Goal: Task Accomplishment & Management: Complete application form

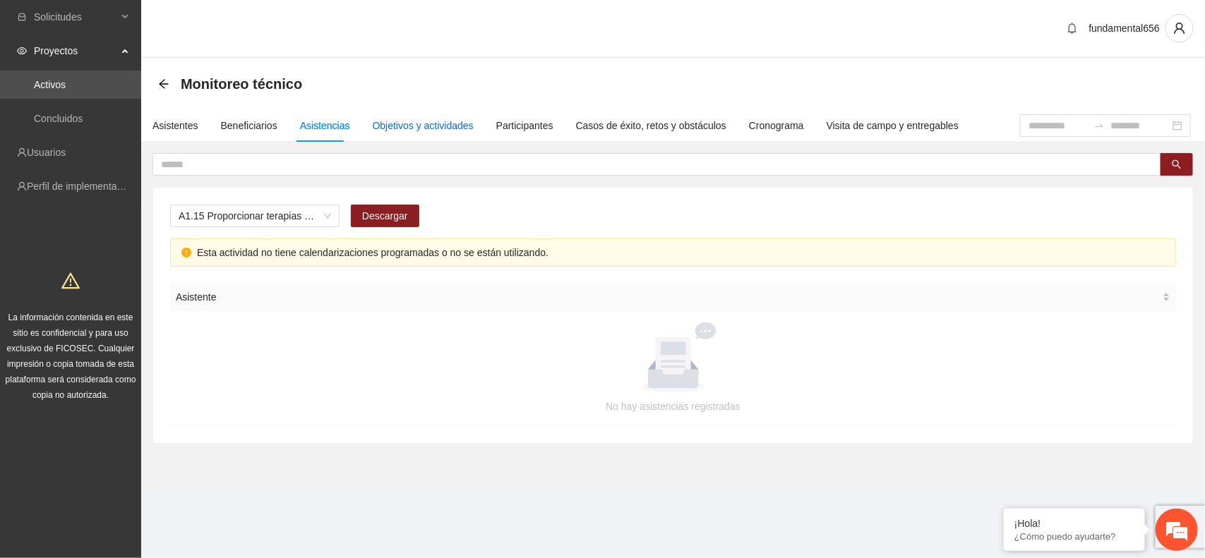
click at [402, 124] on div "Objetivos y actividades" at bounding box center [423, 126] width 101 height 16
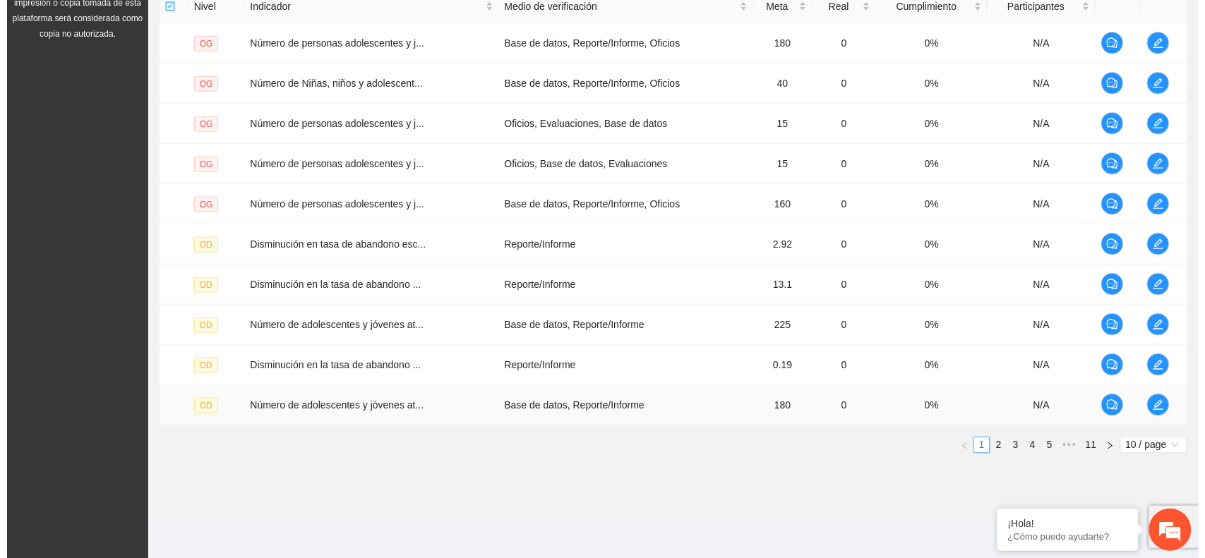
scroll to position [366, 0]
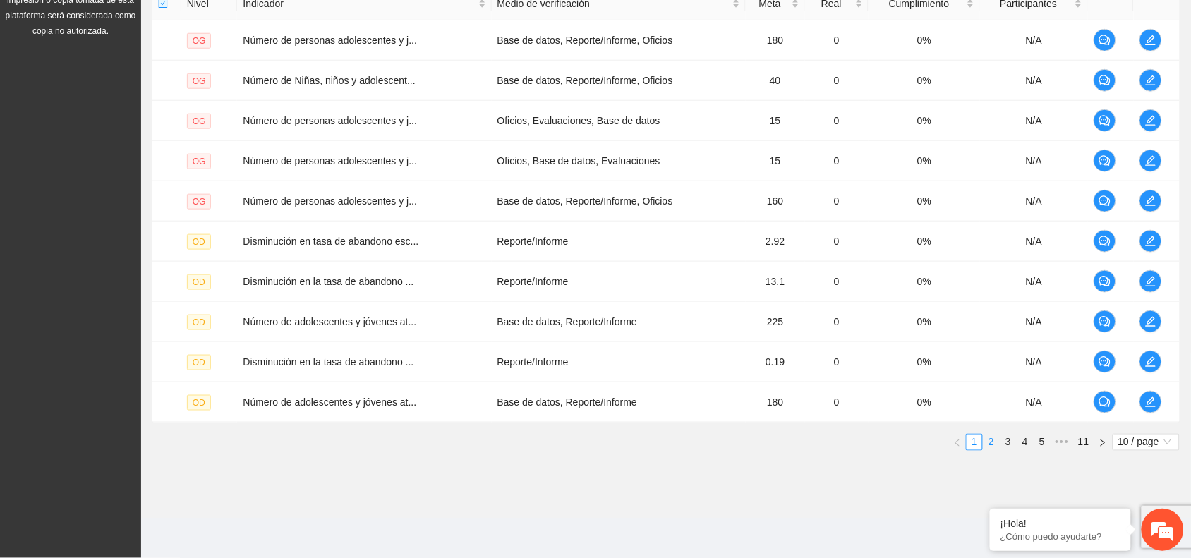
click at [995, 442] on link "2" at bounding box center [992, 443] width 16 height 16
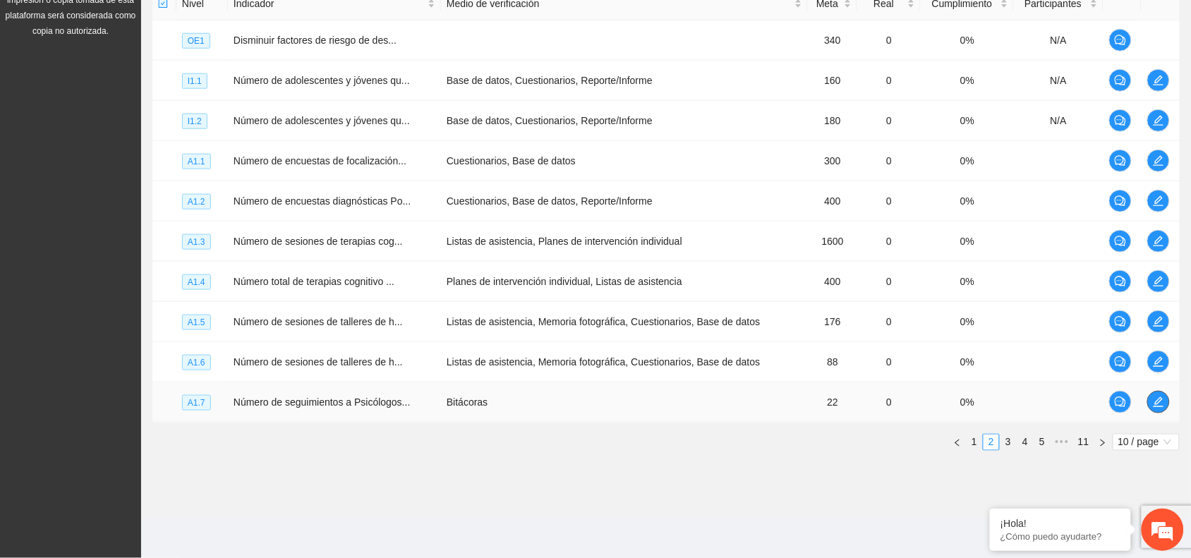
click at [1157, 400] on icon "edit" at bounding box center [1158, 402] width 11 height 11
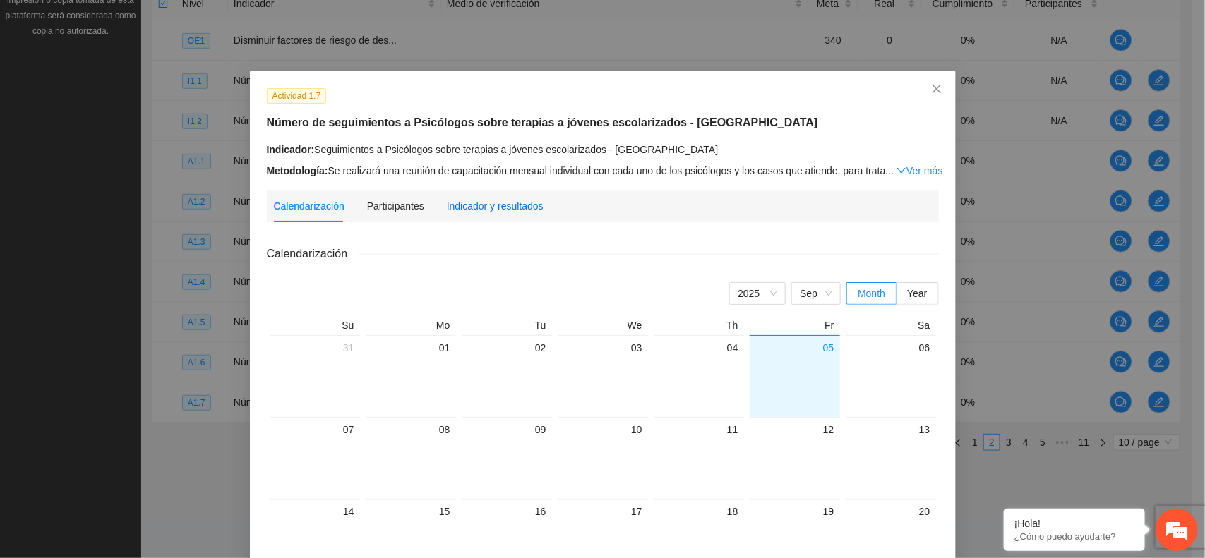
click at [453, 203] on div "Indicador y resultados" at bounding box center [495, 206] width 97 height 16
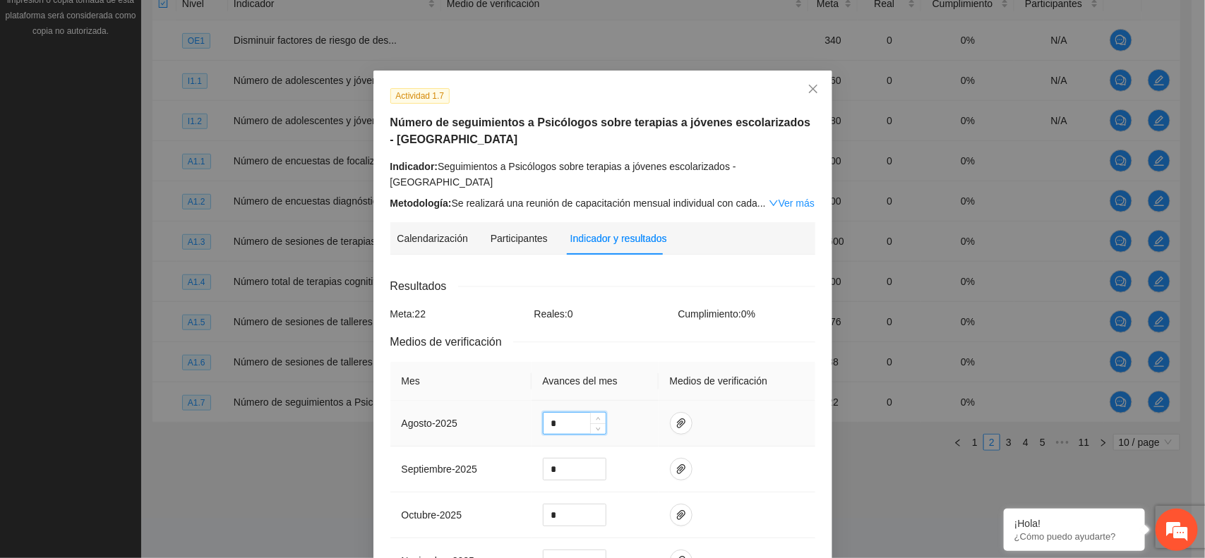
drag, startPoint x: 554, startPoint y: 409, endPoint x: 537, endPoint y: 408, distance: 17.0
click at [543, 413] on input "*" at bounding box center [574, 423] width 62 height 21
type input "*"
click at [676, 418] on icon "paper-clip" at bounding box center [680, 423] width 11 height 11
click at [632, 366] on span "Adjuntar documento" at bounding box center [636, 366] width 88 height 16
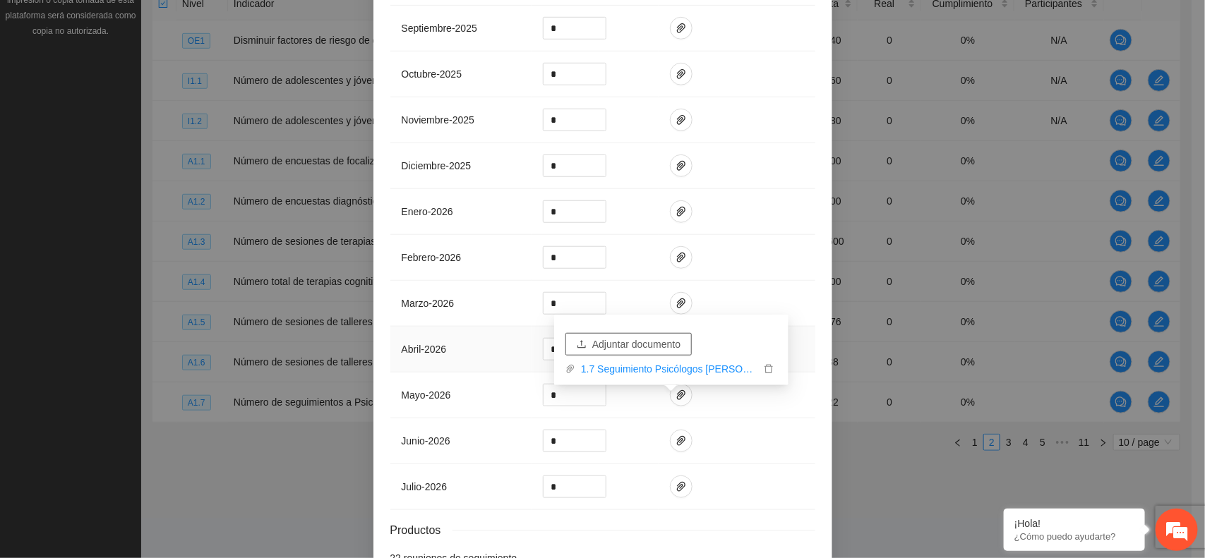
scroll to position [520, 0]
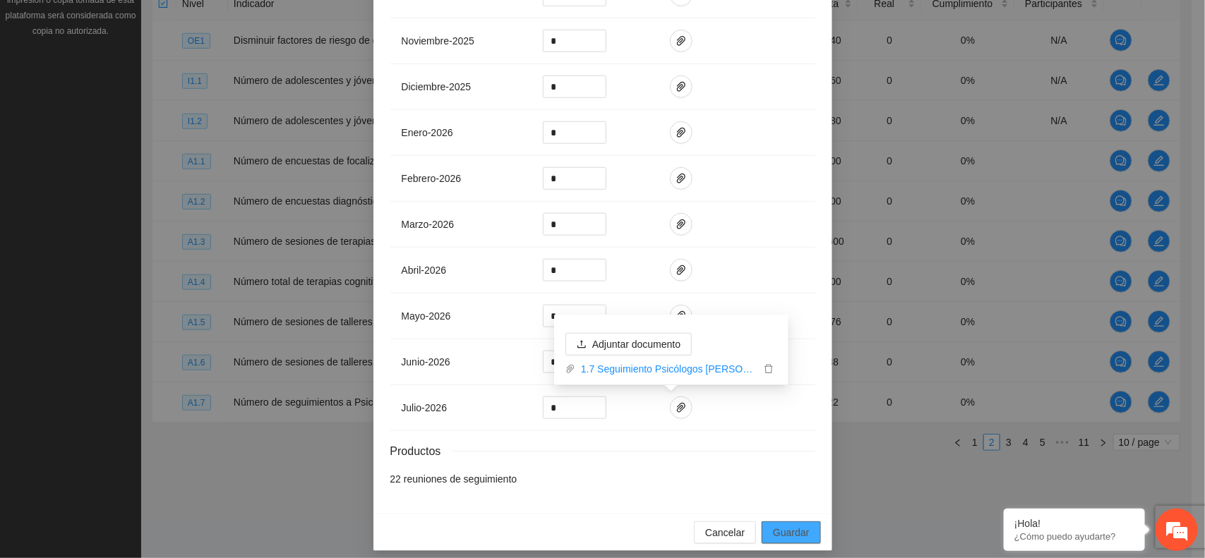
click at [796, 525] on span "Guardar" at bounding box center [791, 533] width 36 height 16
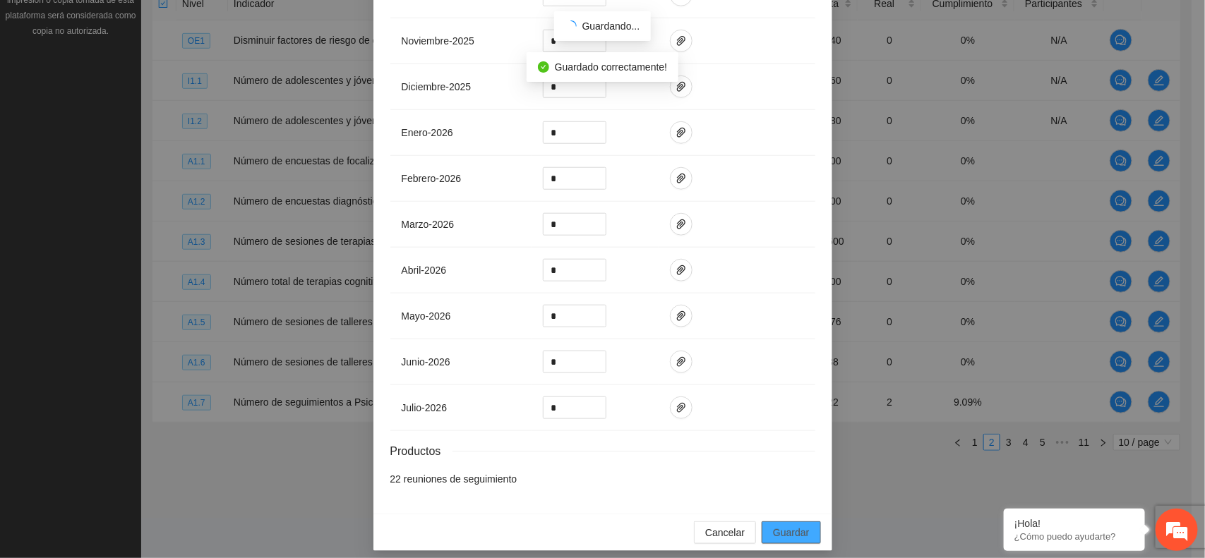
scroll to position [450, 0]
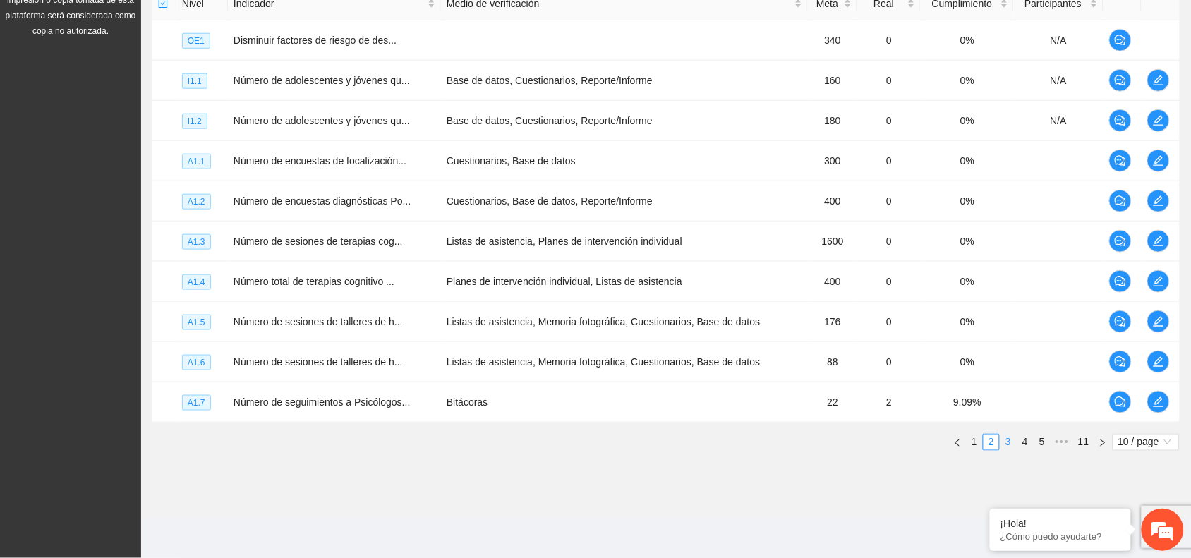
click at [1006, 442] on link "3" at bounding box center [1009, 443] width 16 height 16
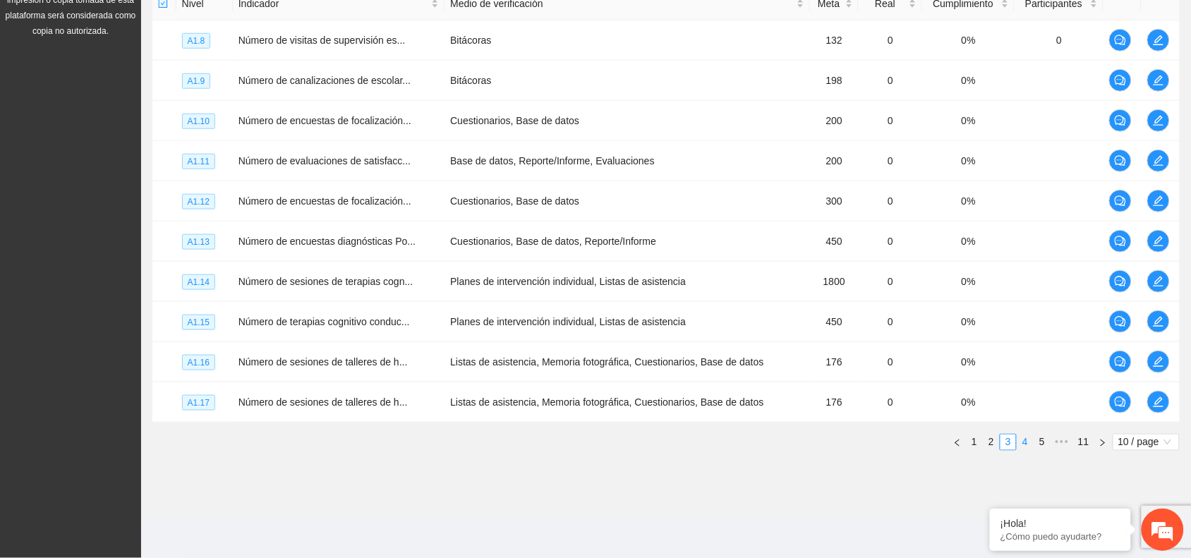
click at [1024, 443] on link "4" at bounding box center [1026, 443] width 16 height 16
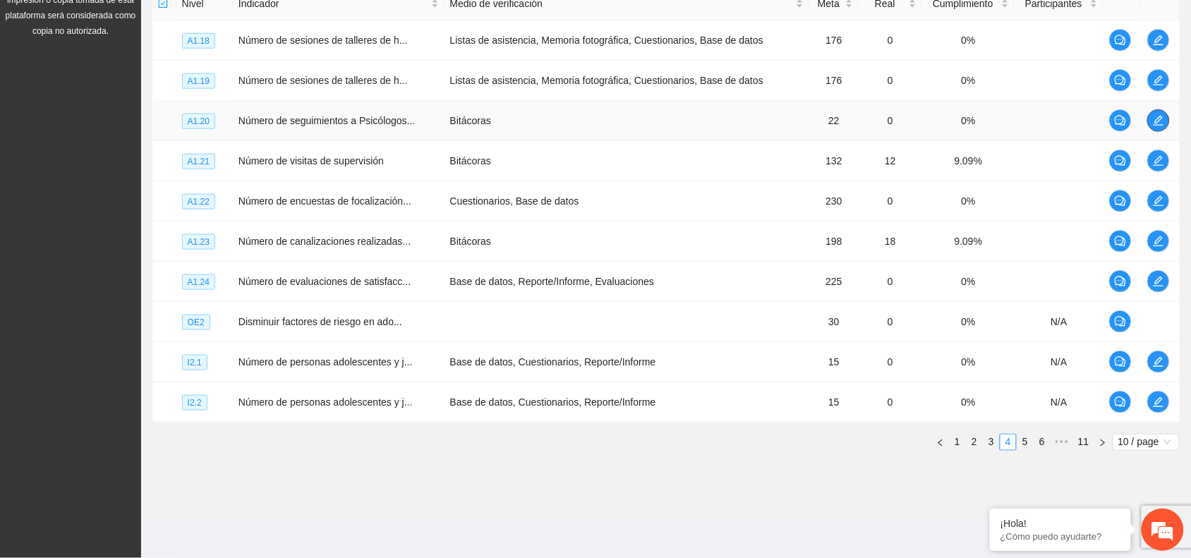
click at [1156, 123] on icon "edit" at bounding box center [1159, 121] width 10 height 10
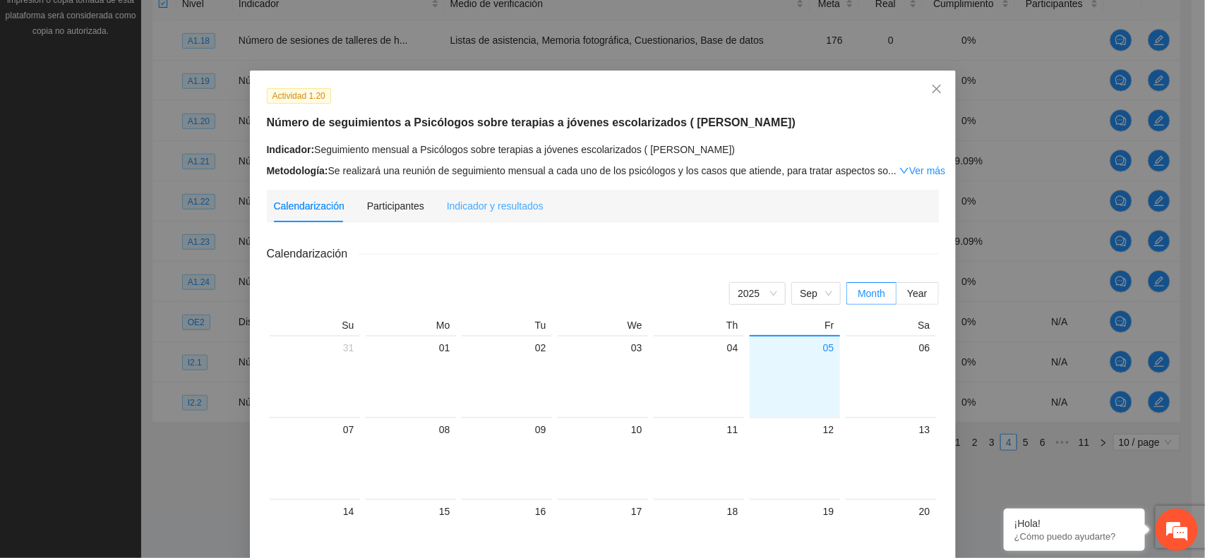
click at [474, 196] on div "Indicador y resultados" at bounding box center [495, 206] width 97 height 32
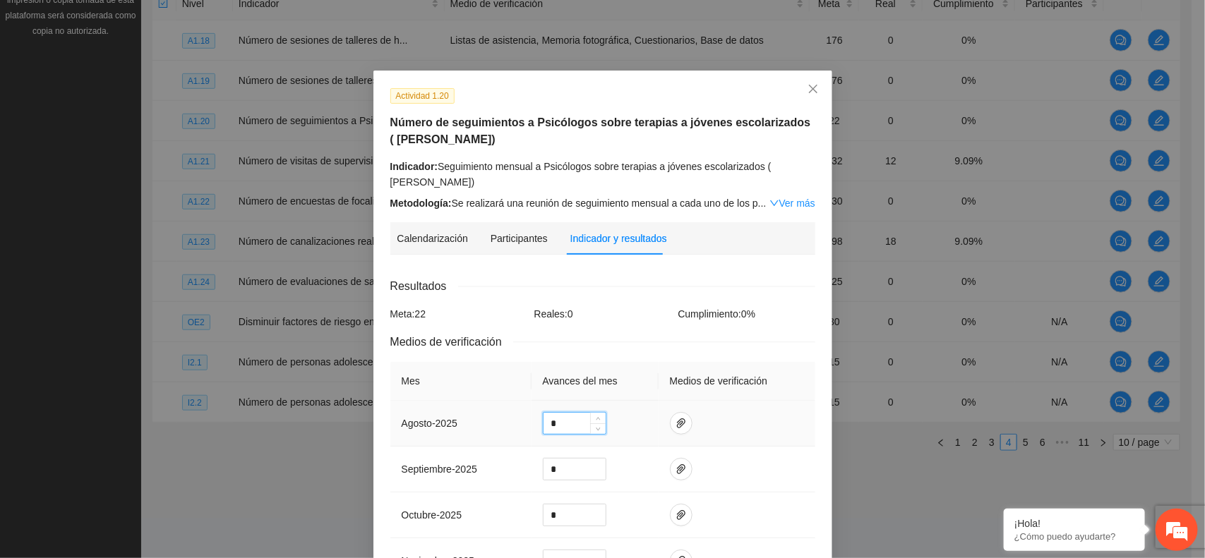
drag, startPoint x: 548, startPoint y: 421, endPoint x: 538, endPoint y: 421, distance: 9.9
click at [543, 421] on input "*" at bounding box center [574, 423] width 62 height 21
type input "*"
click at [675, 423] on icon "paper-clip" at bounding box center [680, 423] width 11 height 11
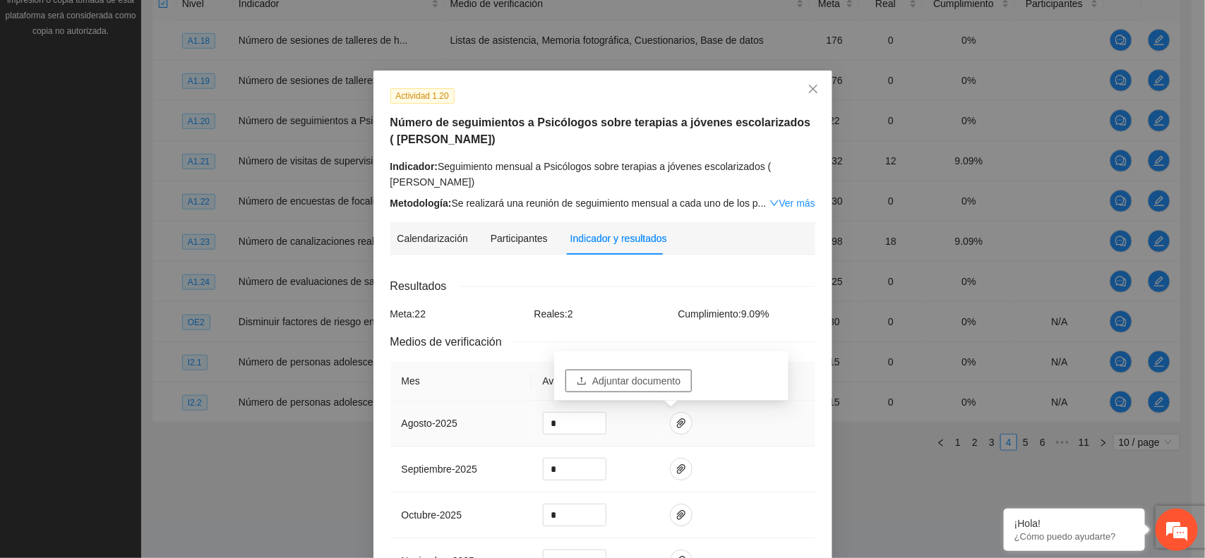
click at [594, 375] on span "Adjuntar documento" at bounding box center [636, 381] width 88 height 16
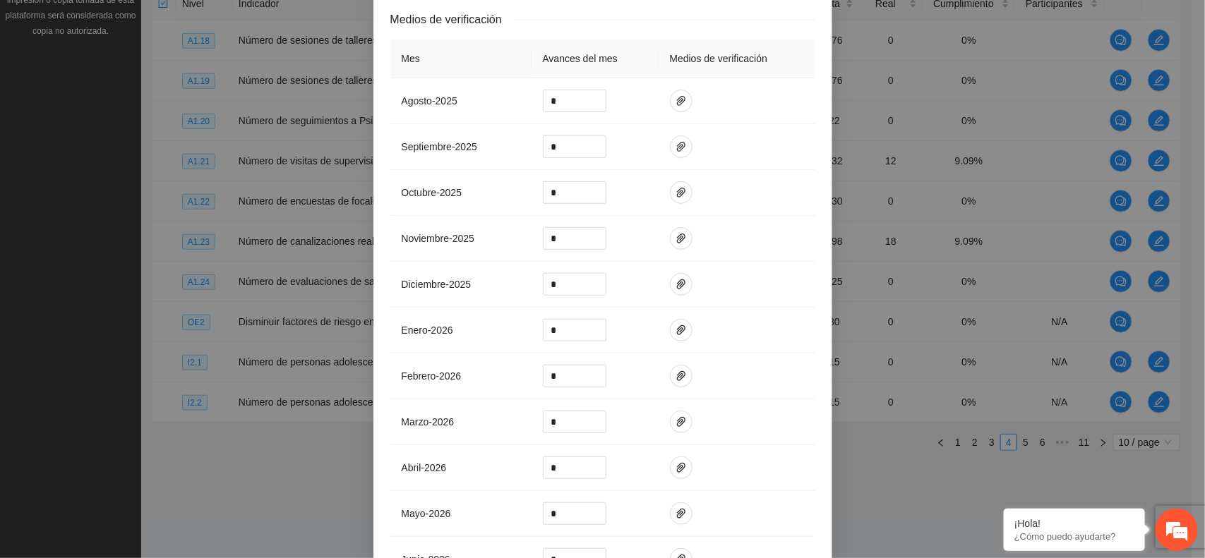
scroll to position [536, 0]
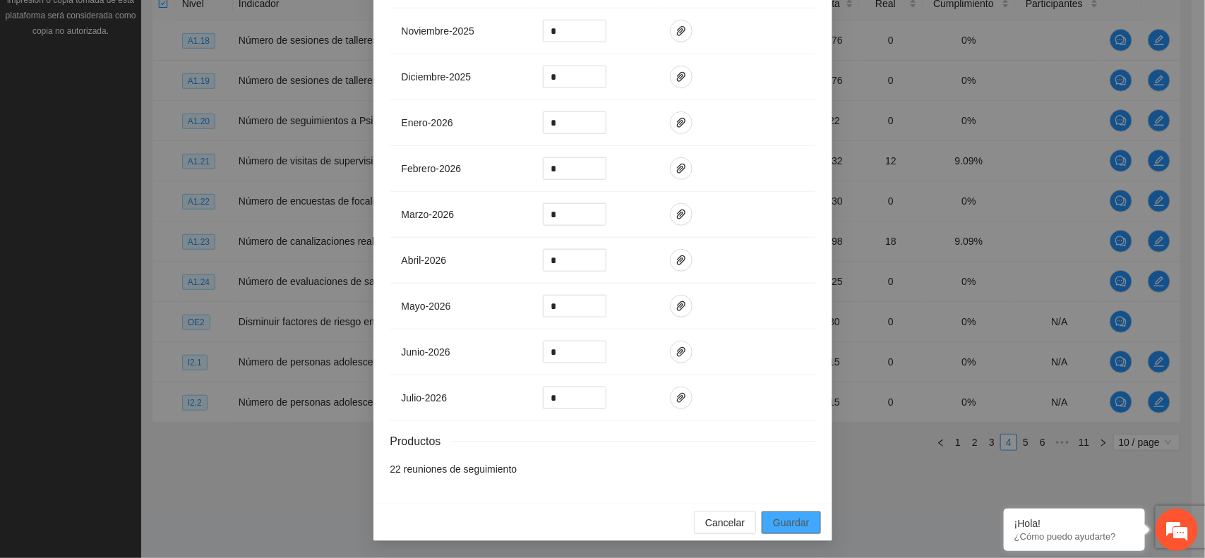
click at [790, 527] on span "Guardar" at bounding box center [791, 523] width 36 height 16
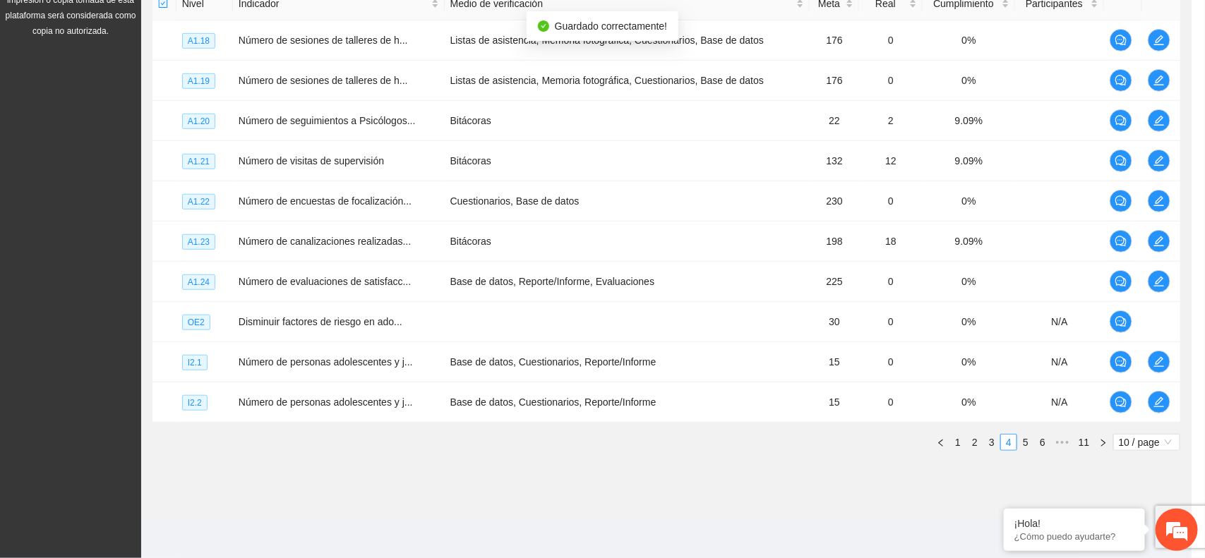
scroll to position [466, 0]
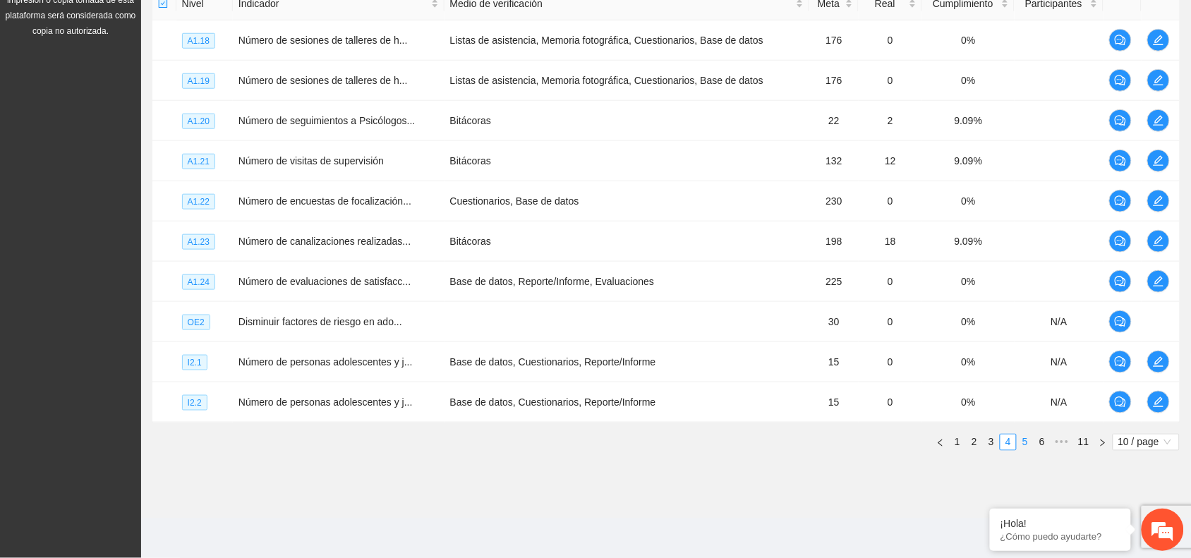
click at [1027, 448] on link "5" at bounding box center [1026, 443] width 16 height 16
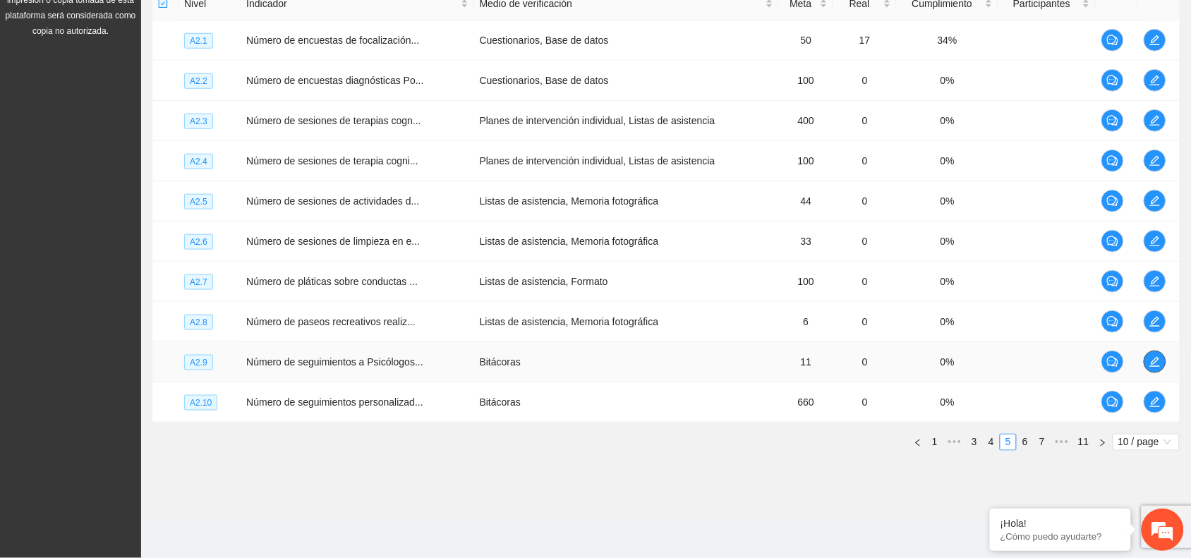
click at [1161, 365] on span "edit" at bounding box center [1155, 361] width 21 height 11
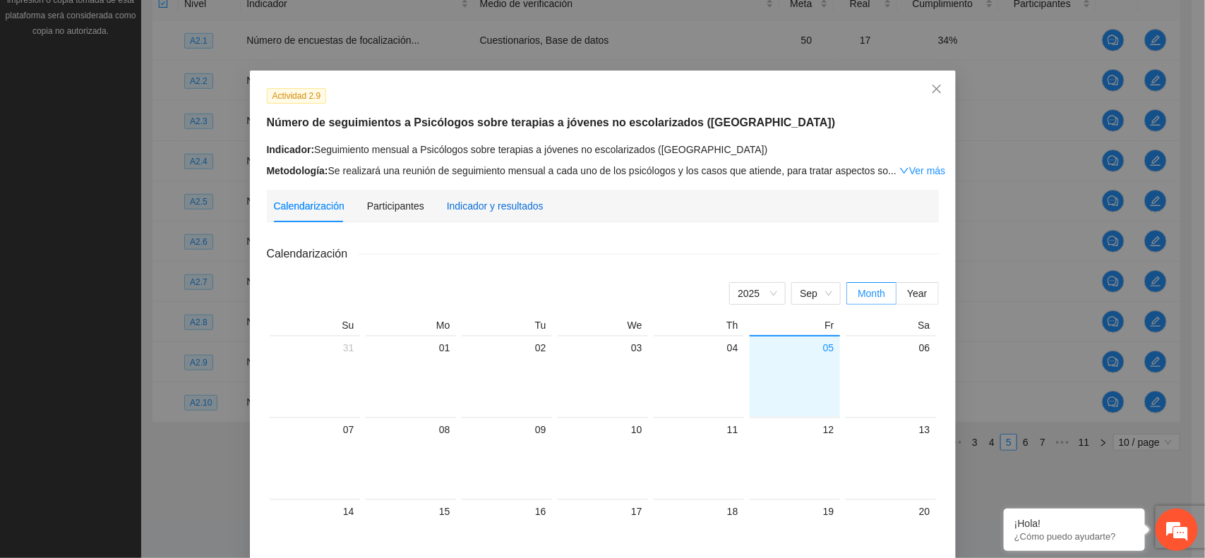
click at [460, 210] on div "Indicador y resultados" at bounding box center [495, 206] width 97 height 16
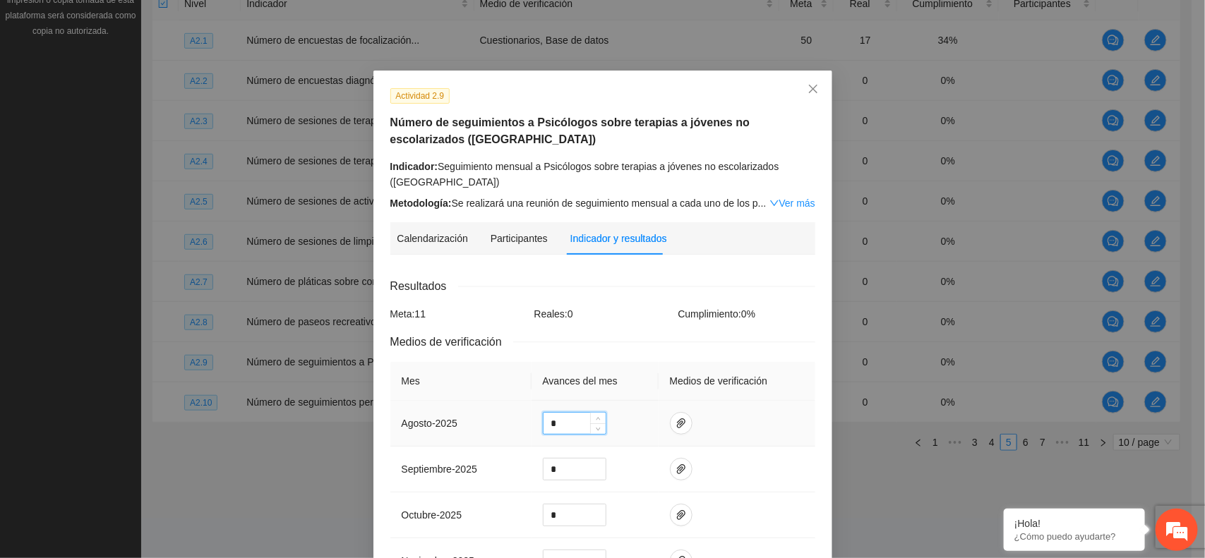
drag, startPoint x: 562, startPoint y: 422, endPoint x: 536, endPoint y: 414, distance: 27.2
click at [543, 414] on input "*" at bounding box center [574, 423] width 62 height 21
type input "*"
click at [675, 425] on icon "paper-clip" at bounding box center [680, 423] width 11 height 11
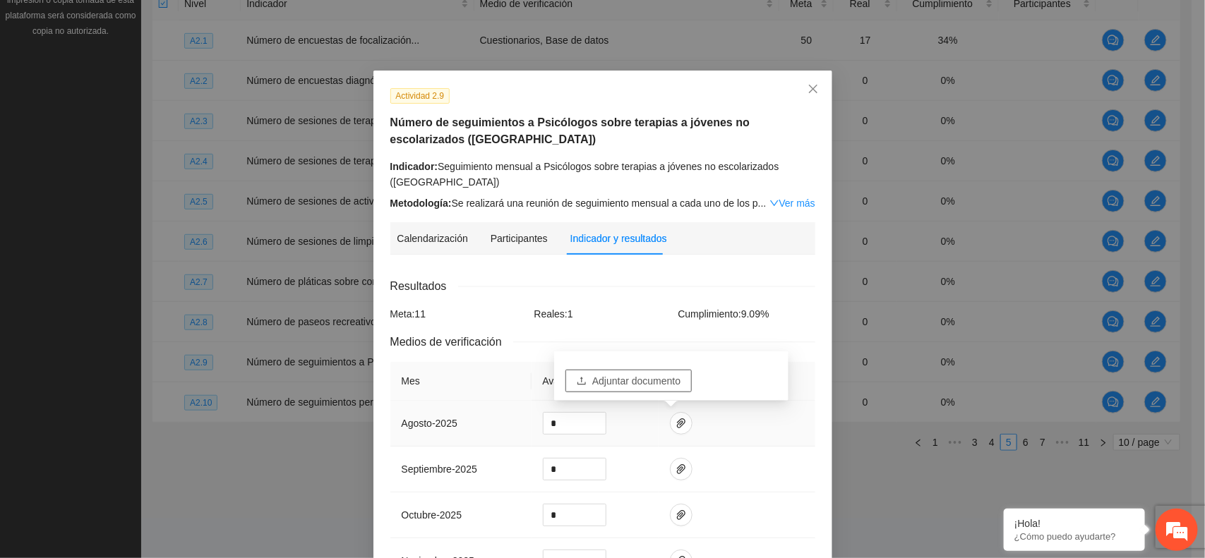
click at [620, 378] on span "Adjuntar documento" at bounding box center [636, 381] width 88 height 16
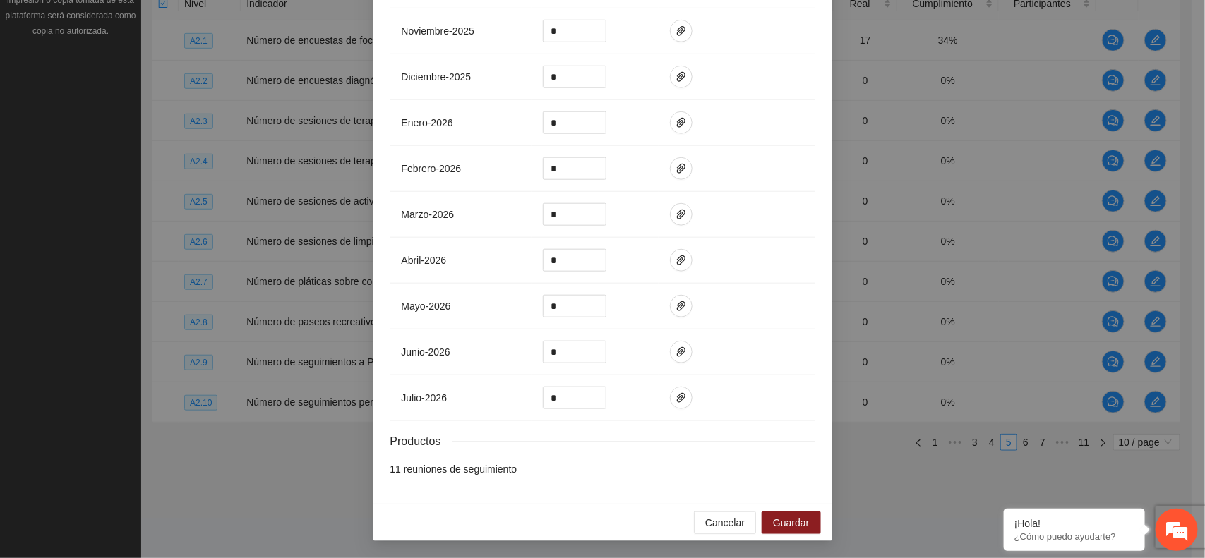
scroll to position [536, 0]
click at [788, 522] on span "Guardar" at bounding box center [791, 523] width 36 height 16
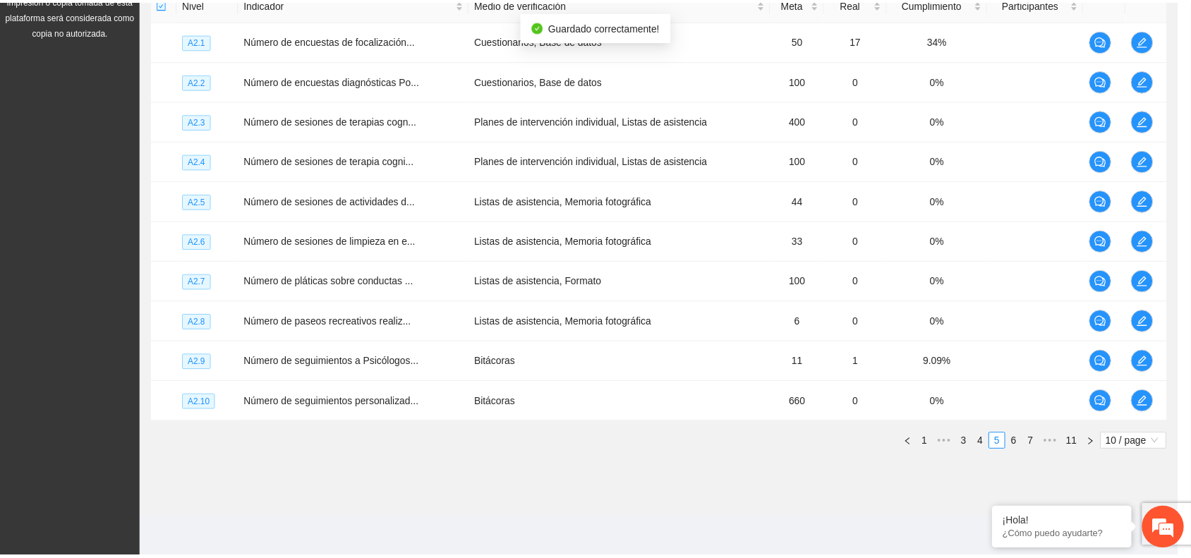
scroll to position [466, 0]
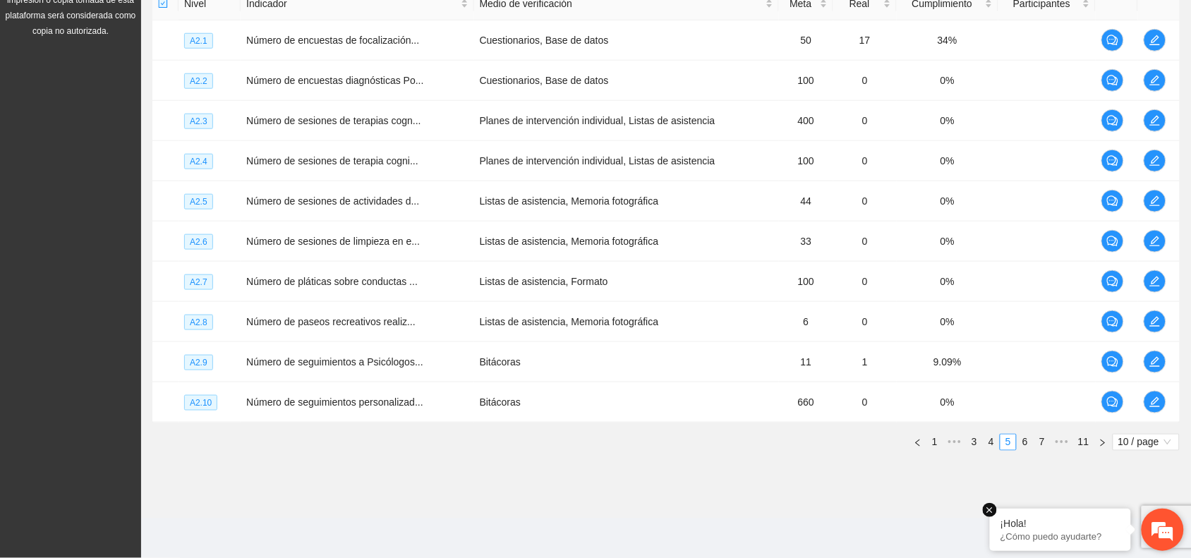
click at [995, 510] on em at bounding box center [990, 510] width 14 height 14
click at [805, 89] on td "100" at bounding box center [806, 81] width 54 height 40
click at [301, 177] on td "Número de sesiones de terapia cogni..." at bounding box center [357, 161] width 233 height 40
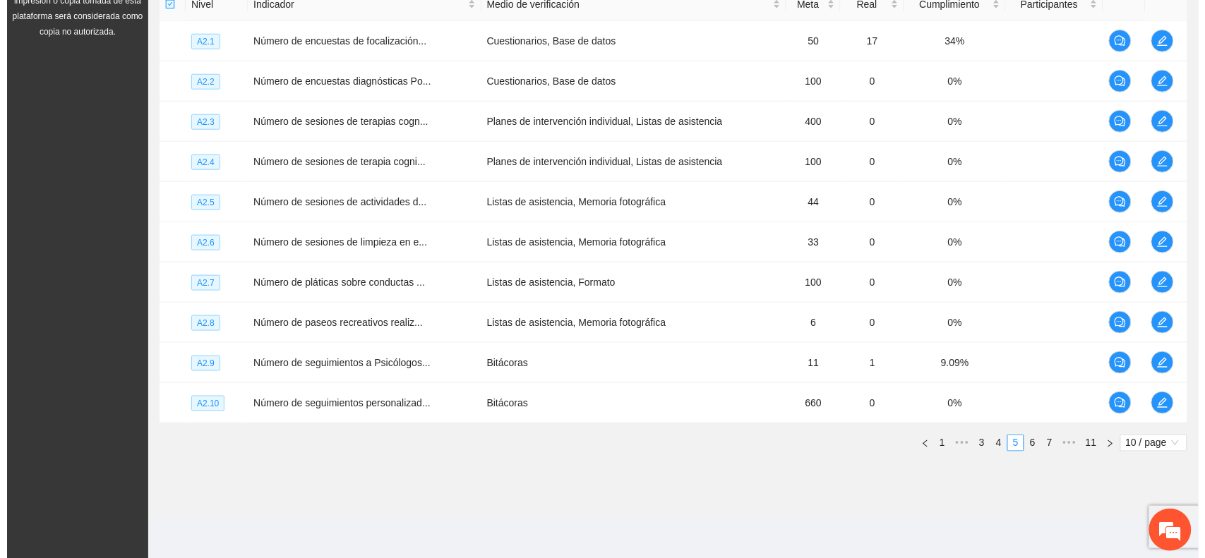
scroll to position [366, 0]
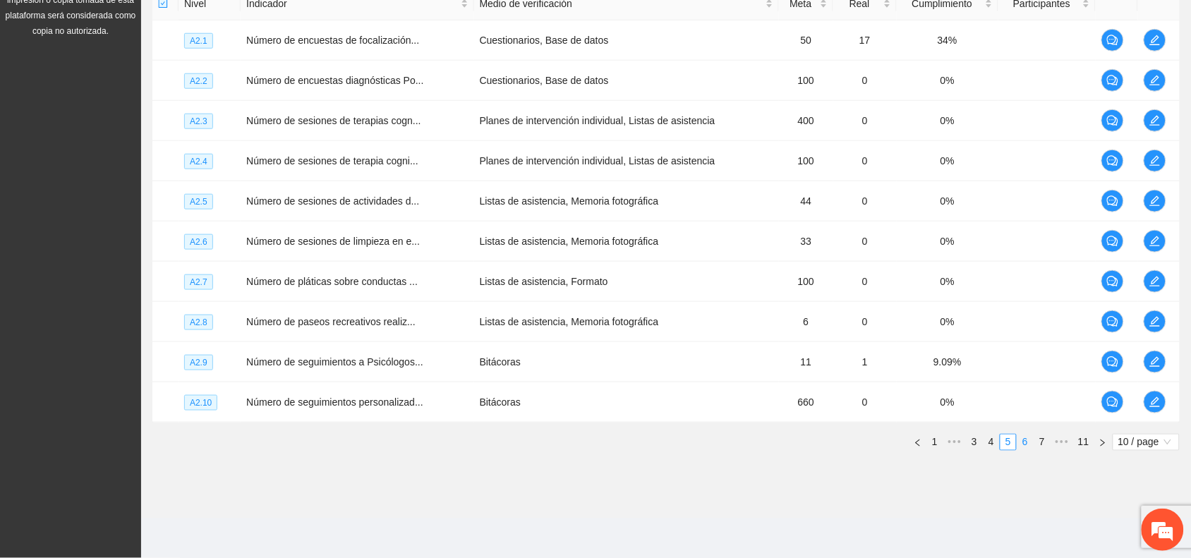
click at [1024, 445] on link "6" at bounding box center [1026, 443] width 16 height 16
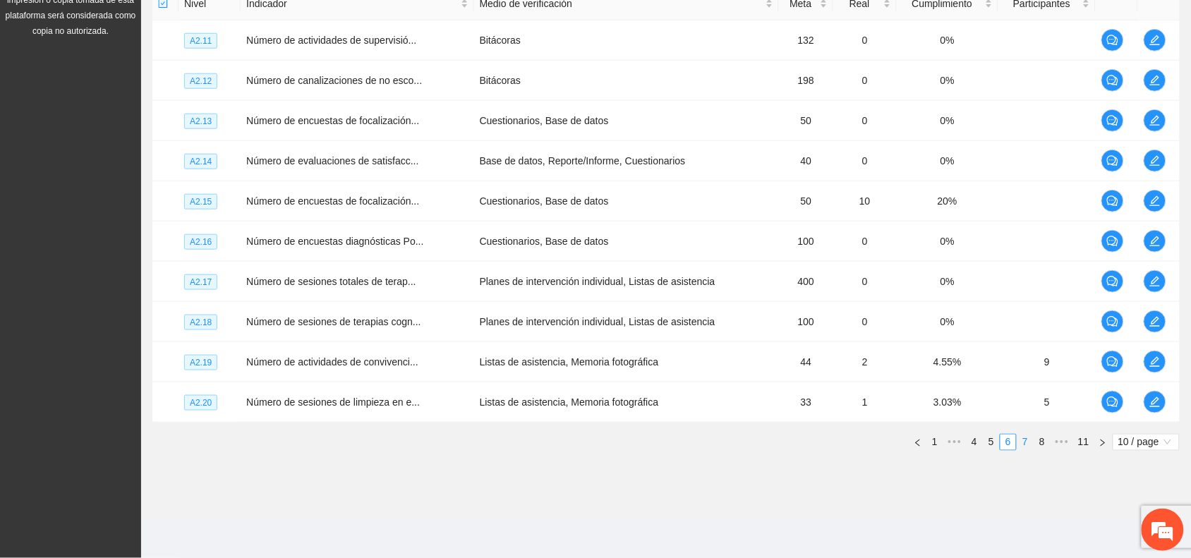
click at [1027, 446] on link "7" at bounding box center [1026, 443] width 16 height 16
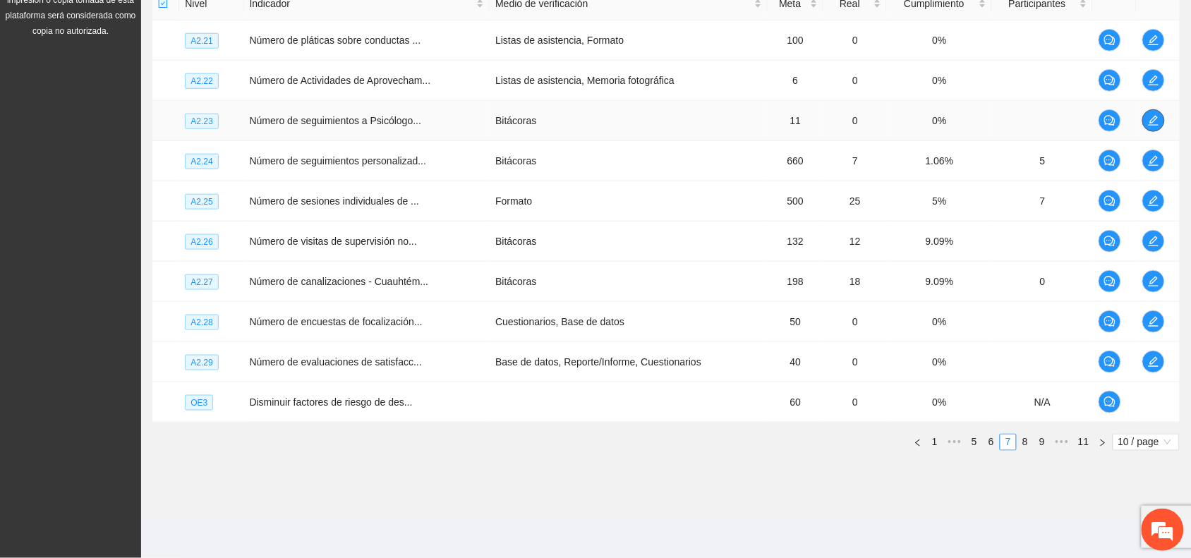
click at [1147, 122] on span "edit" at bounding box center [1153, 120] width 21 height 11
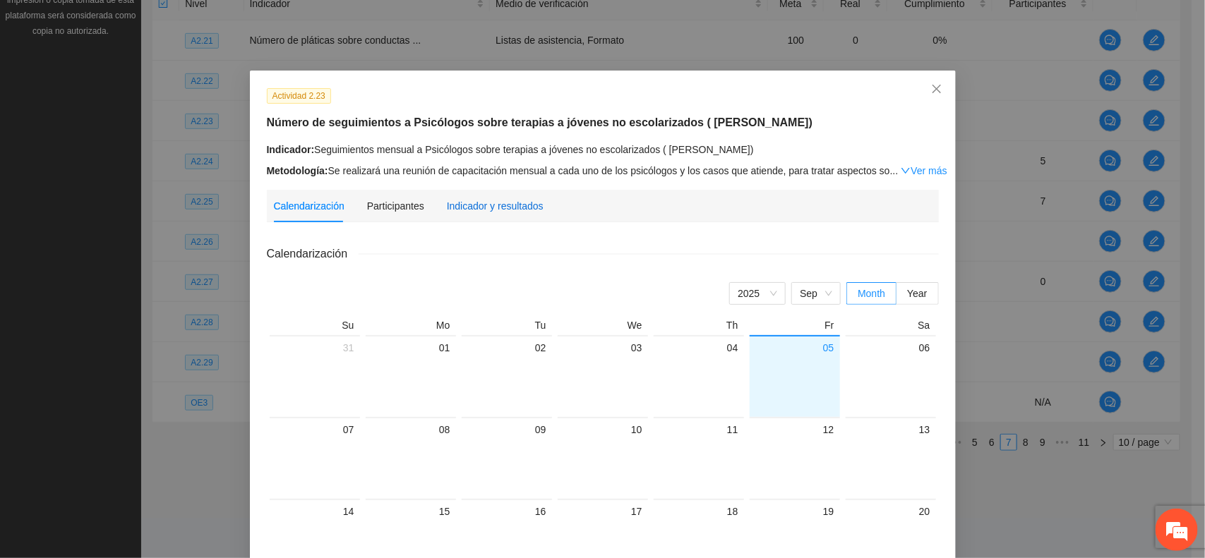
click at [466, 201] on div "Indicador y resultados" at bounding box center [495, 206] width 97 height 16
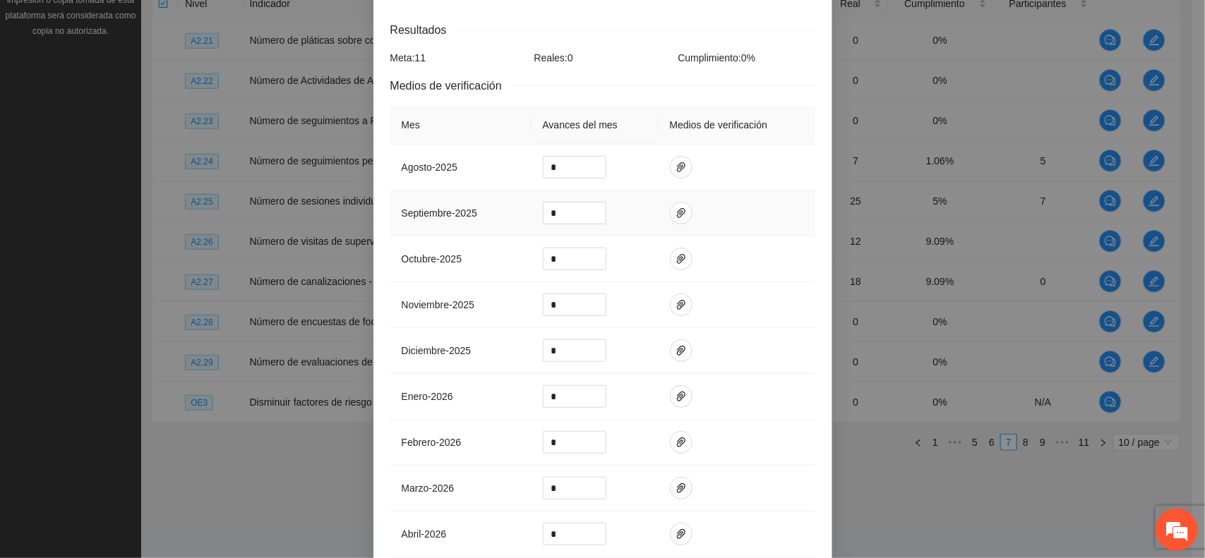
scroll to position [265, 0]
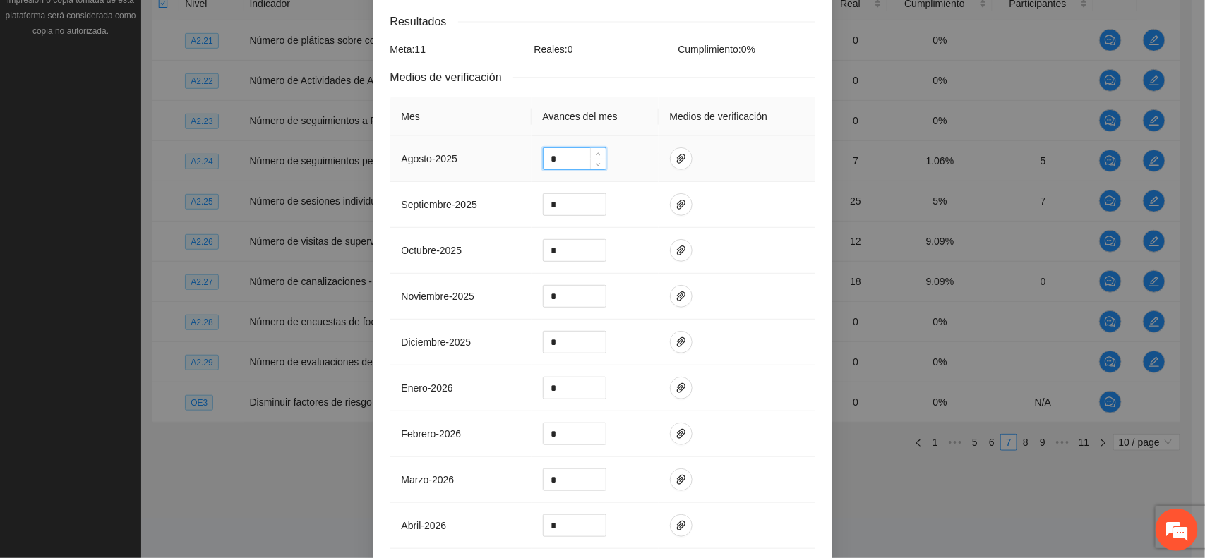
drag, startPoint x: 548, startPoint y: 164, endPoint x: 531, endPoint y: 160, distance: 18.0
click at [534, 162] on td "*" at bounding box center [594, 159] width 127 height 46
type input "*"
click at [675, 155] on icon "paper-clip" at bounding box center [680, 158] width 11 height 11
click at [629, 109] on span "Adjuntar documento" at bounding box center [636, 117] width 88 height 16
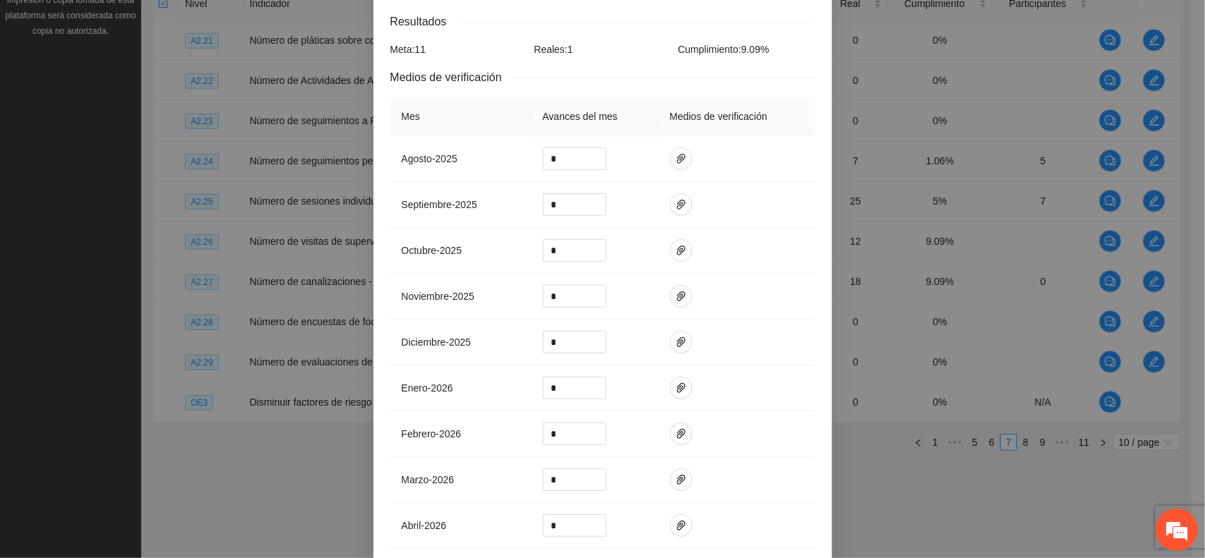
scroll to position [536, 0]
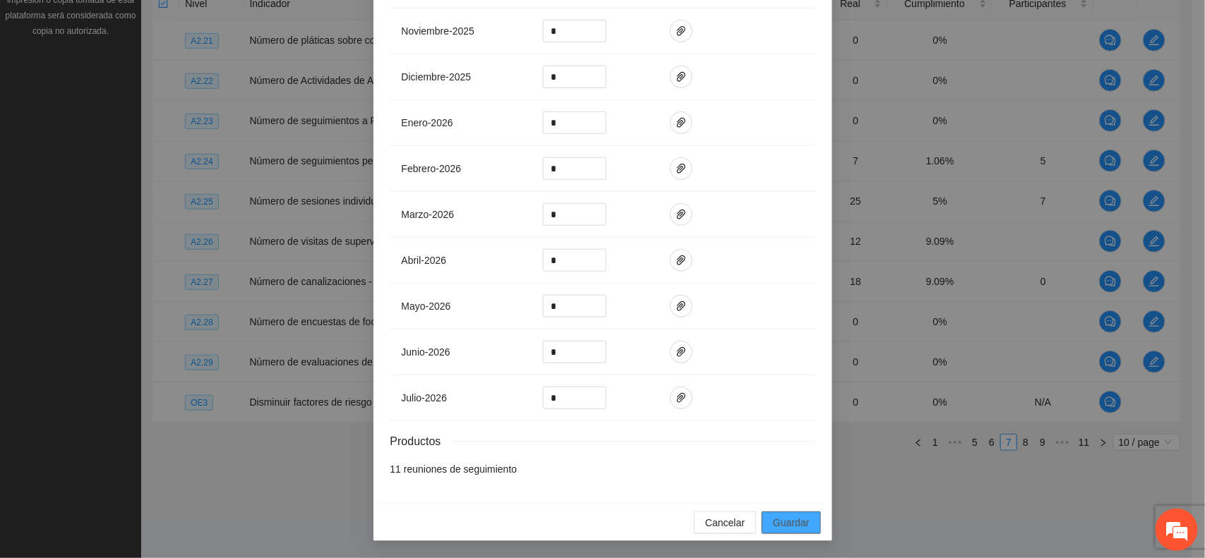
click at [778, 521] on span "Guardar" at bounding box center [791, 523] width 36 height 16
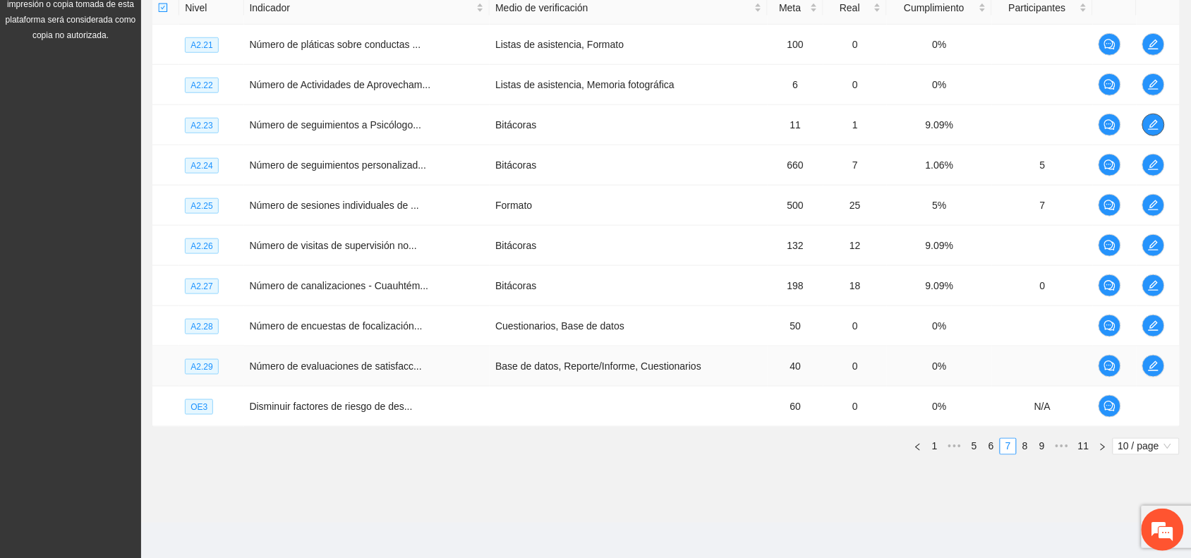
scroll to position [366, 0]
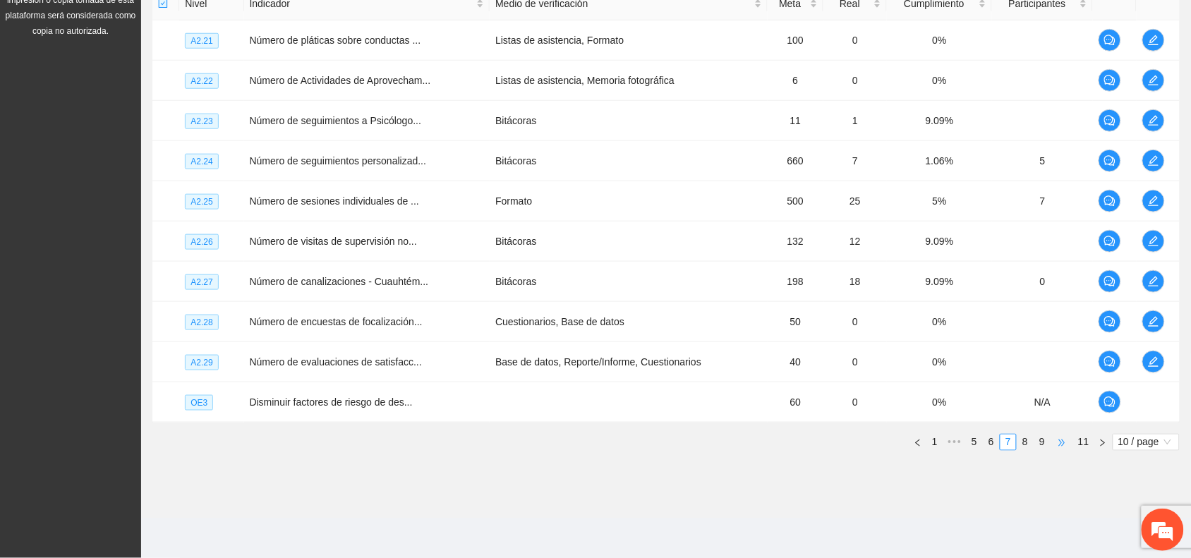
click at [1060, 445] on span "•••" at bounding box center [1062, 442] width 23 height 17
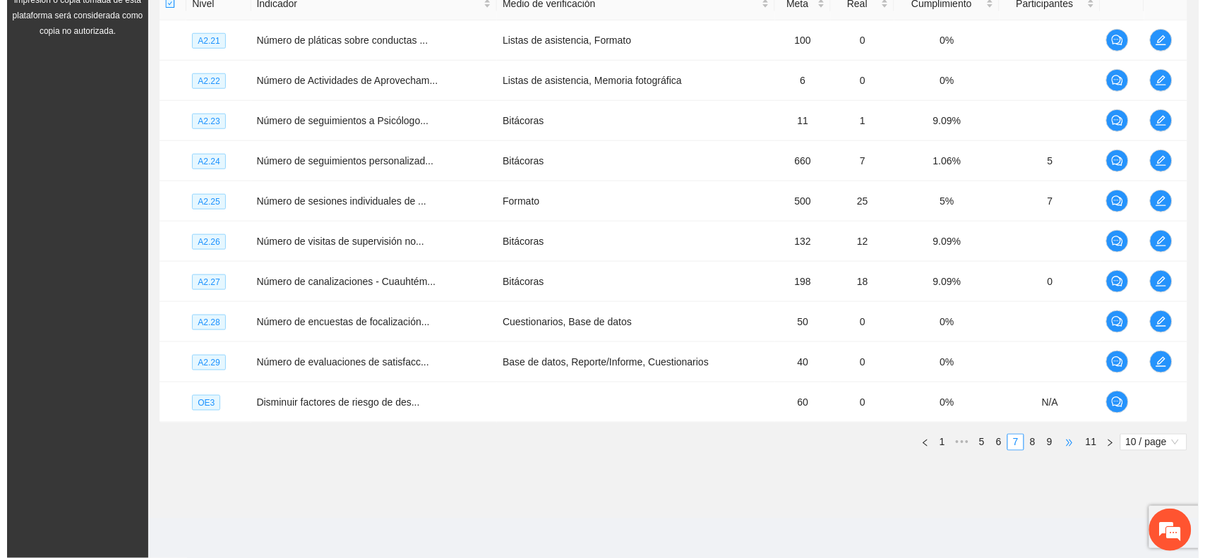
scroll to position [123, 0]
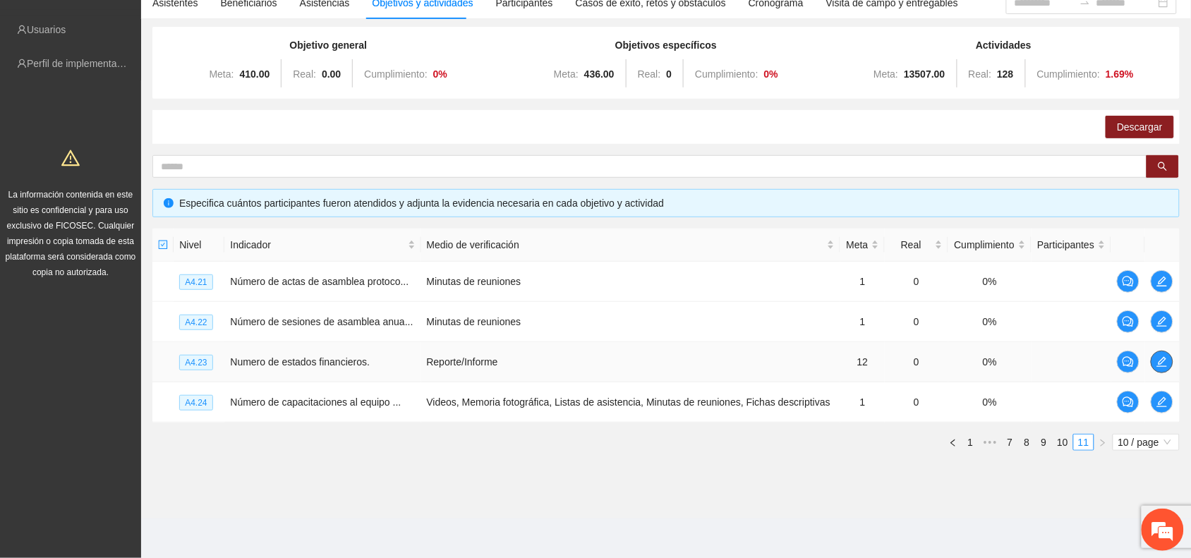
click at [1158, 368] on button "button" at bounding box center [1162, 362] width 23 height 23
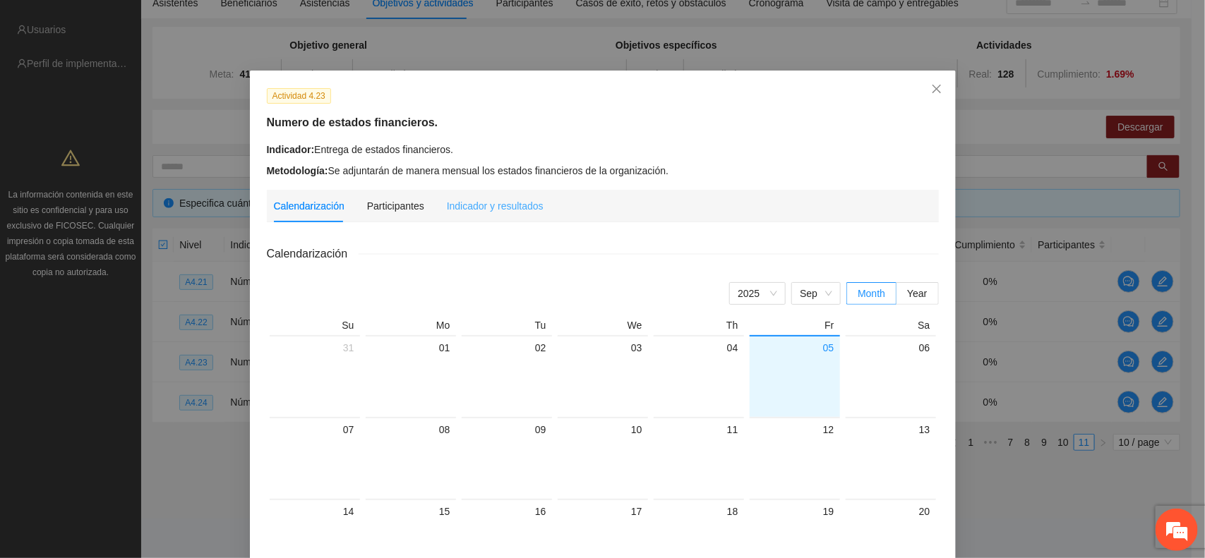
click at [468, 213] on div "Indicador y resultados" at bounding box center [495, 206] width 97 height 32
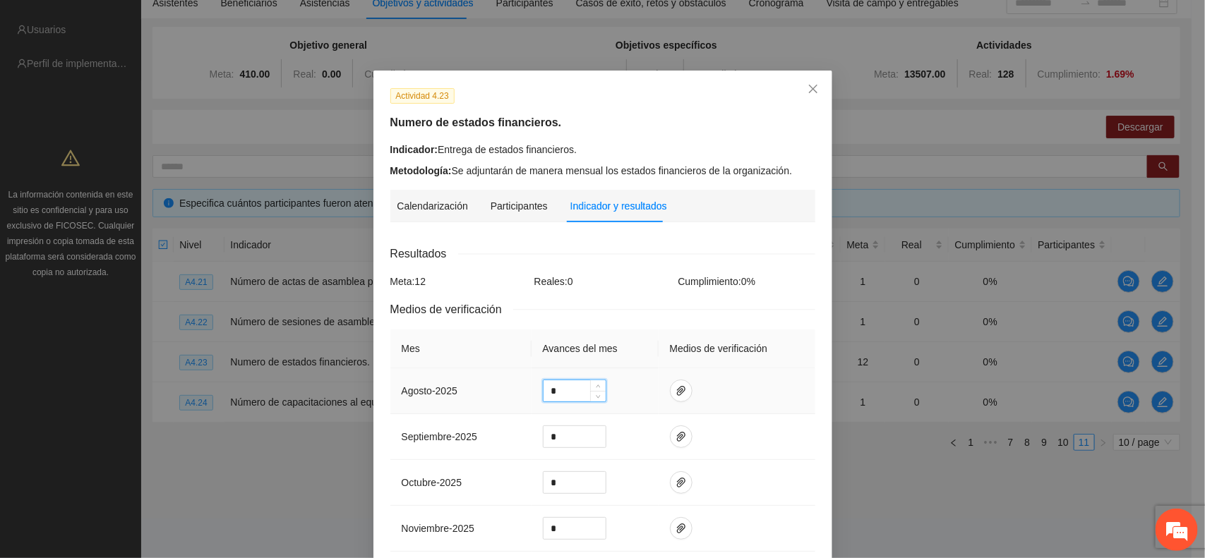
drag, startPoint x: 554, startPoint y: 392, endPoint x: 536, endPoint y: 392, distance: 17.6
click at [543, 392] on input "*" at bounding box center [574, 390] width 62 height 21
type input "*"
click at [675, 393] on icon "paper-clip" at bounding box center [680, 390] width 11 height 11
click at [632, 344] on span "Adjuntar documento" at bounding box center [636, 347] width 88 height 16
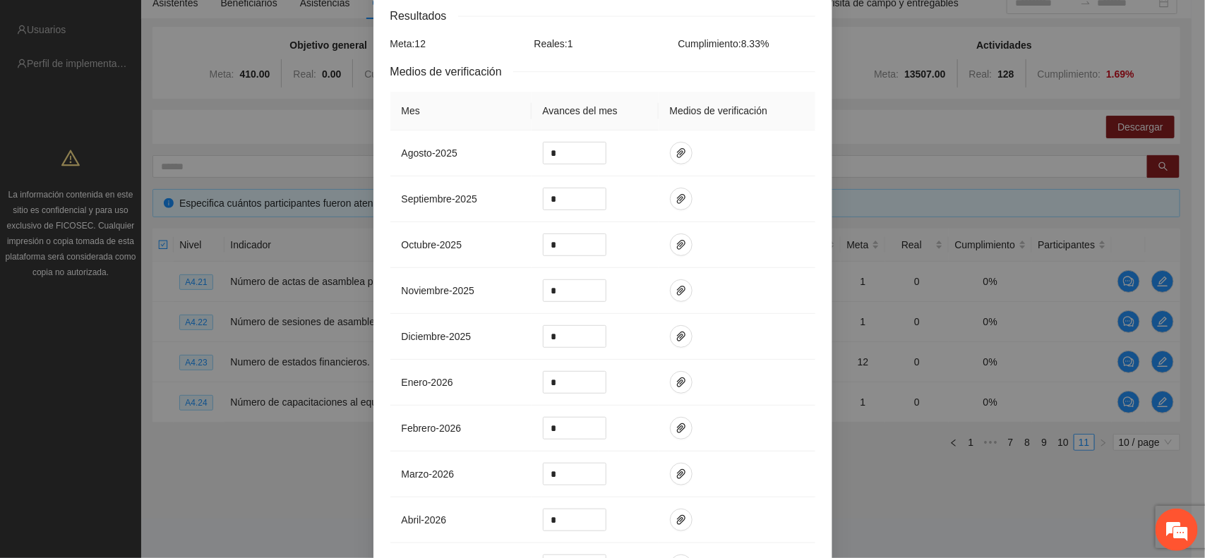
scroll to position [503, 0]
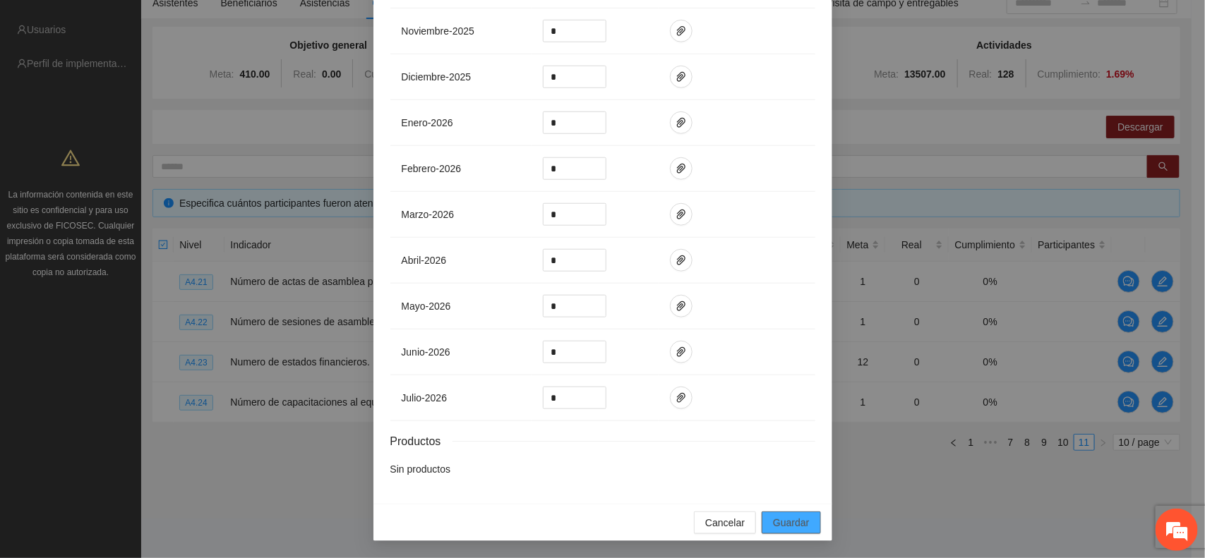
click at [781, 520] on span "Guardar" at bounding box center [791, 523] width 36 height 16
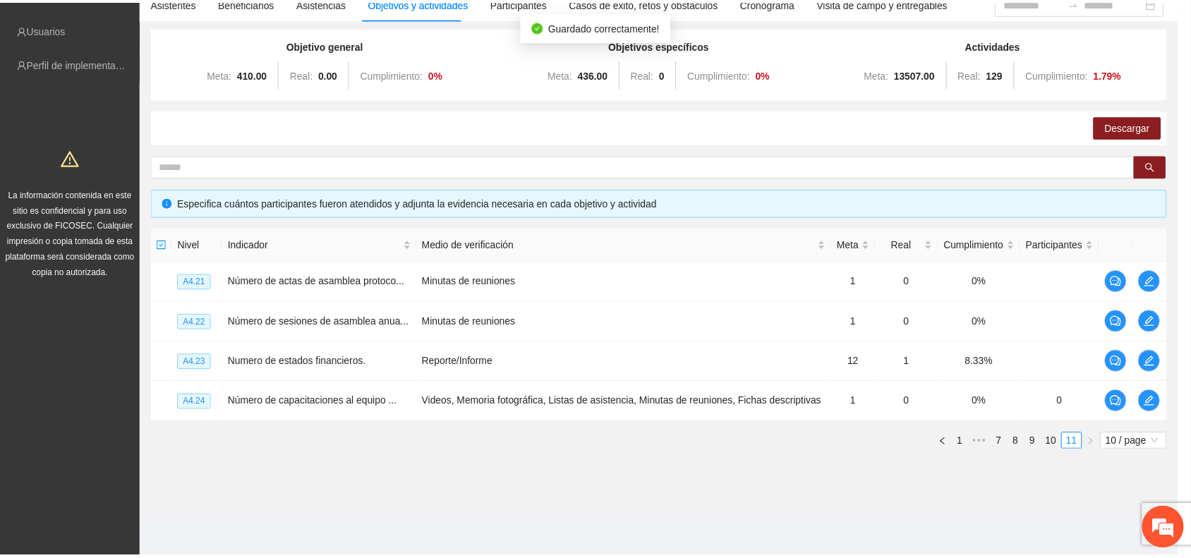
scroll to position [433, 0]
